Goal: Task Accomplishment & Management: Use online tool/utility

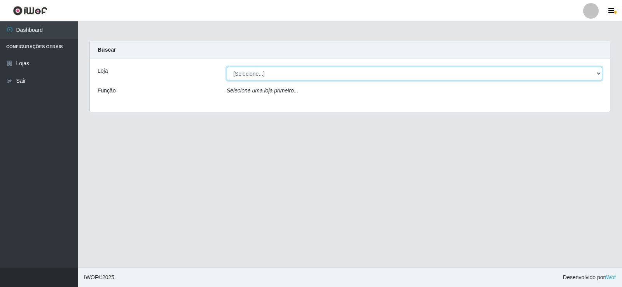
click at [240, 76] on select "[Selecione...] Rede Compras Supermercados - LOJA 2" at bounding box center [415, 74] width 376 height 14
select select "161"
click at [227, 67] on select "[Selecione...] Rede Compras Supermercados - LOJA 2" at bounding box center [415, 74] width 376 height 14
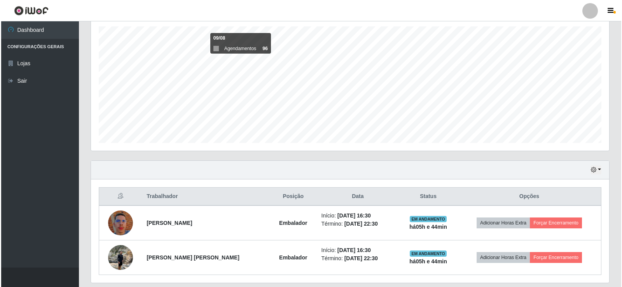
scroll to position [121, 0]
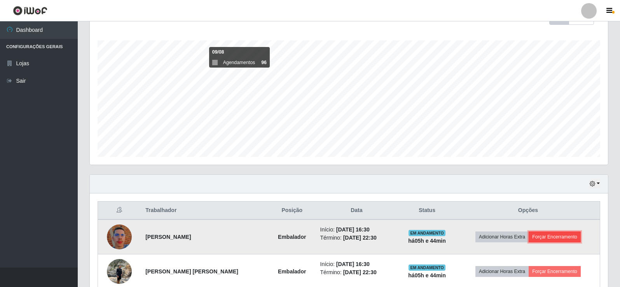
click at [558, 237] on button "Forçar Encerramento" at bounding box center [555, 237] width 52 height 11
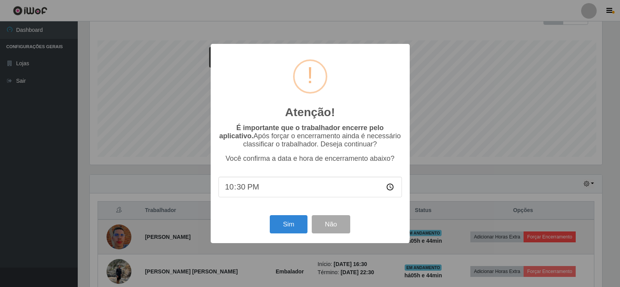
scroll to position [161, 514]
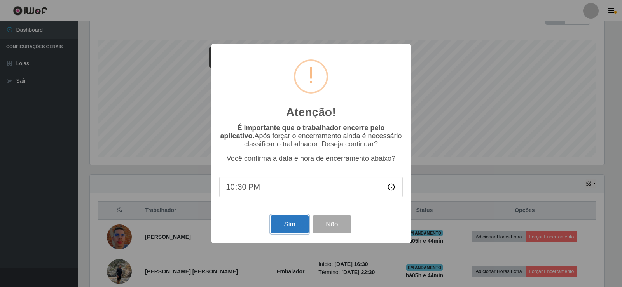
click at [292, 229] on button "Sim" at bounding box center [290, 224] width 38 height 18
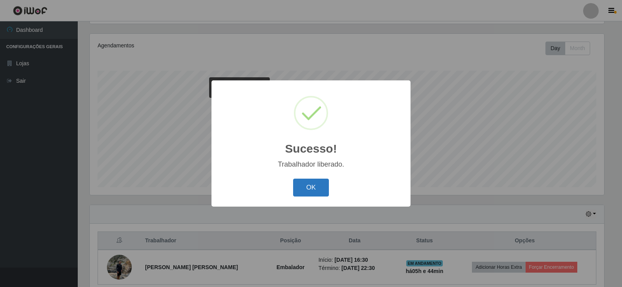
click at [306, 187] on button "OK" at bounding box center [311, 188] width 36 height 18
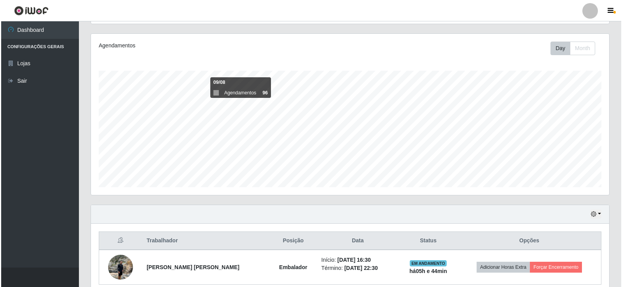
scroll to position [125, 0]
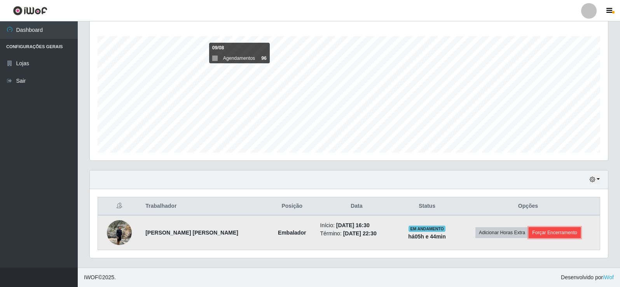
click at [558, 234] on button "Forçar Encerramento" at bounding box center [555, 232] width 52 height 11
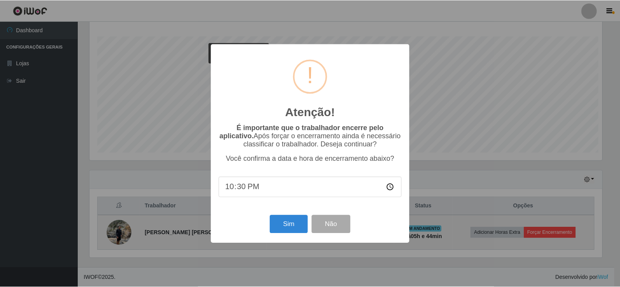
scroll to position [161, 514]
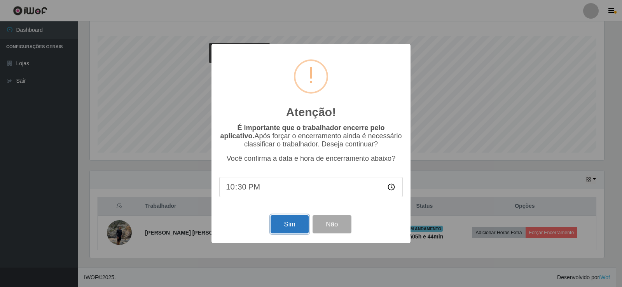
click at [278, 224] on button "Sim" at bounding box center [290, 224] width 38 height 18
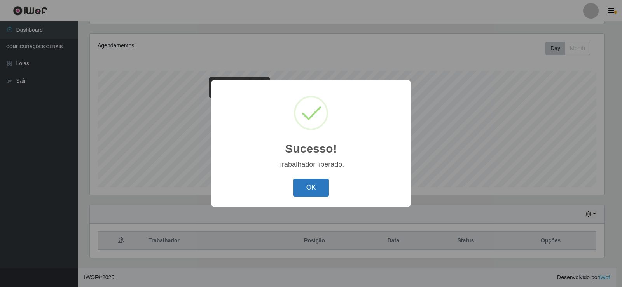
click at [311, 191] on button "OK" at bounding box center [311, 188] width 36 height 18
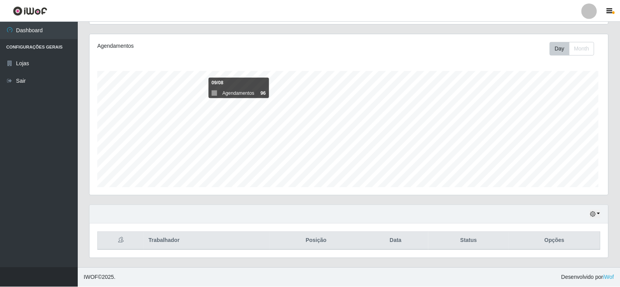
scroll to position [161, 518]
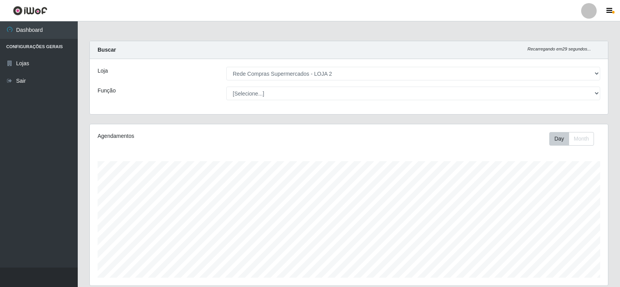
select select "161"
